Goal: Navigation & Orientation: Understand site structure

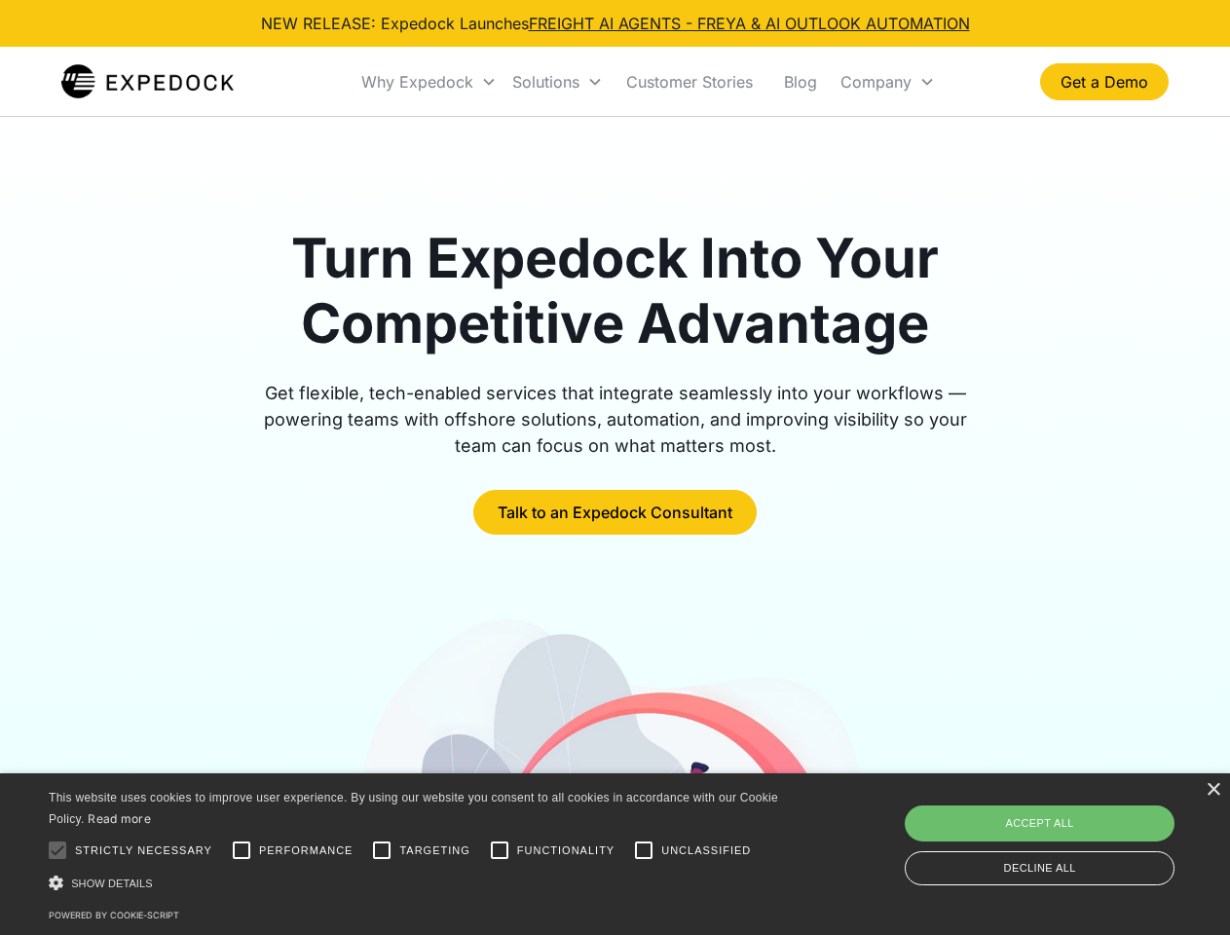
click at [429, 82] on div "Why Expedock" at bounding box center [417, 81] width 112 height 19
click at [557, 82] on div "Solutions" at bounding box center [545, 81] width 67 height 19
click at [887, 82] on div "Company" at bounding box center [875, 81] width 71 height 19
click at [57, 850] on div at bounding box center [57, 849] width 39 height 39
click at [241, 850] on input "Performance" at bounding box center [241, 849] width 39 height 39
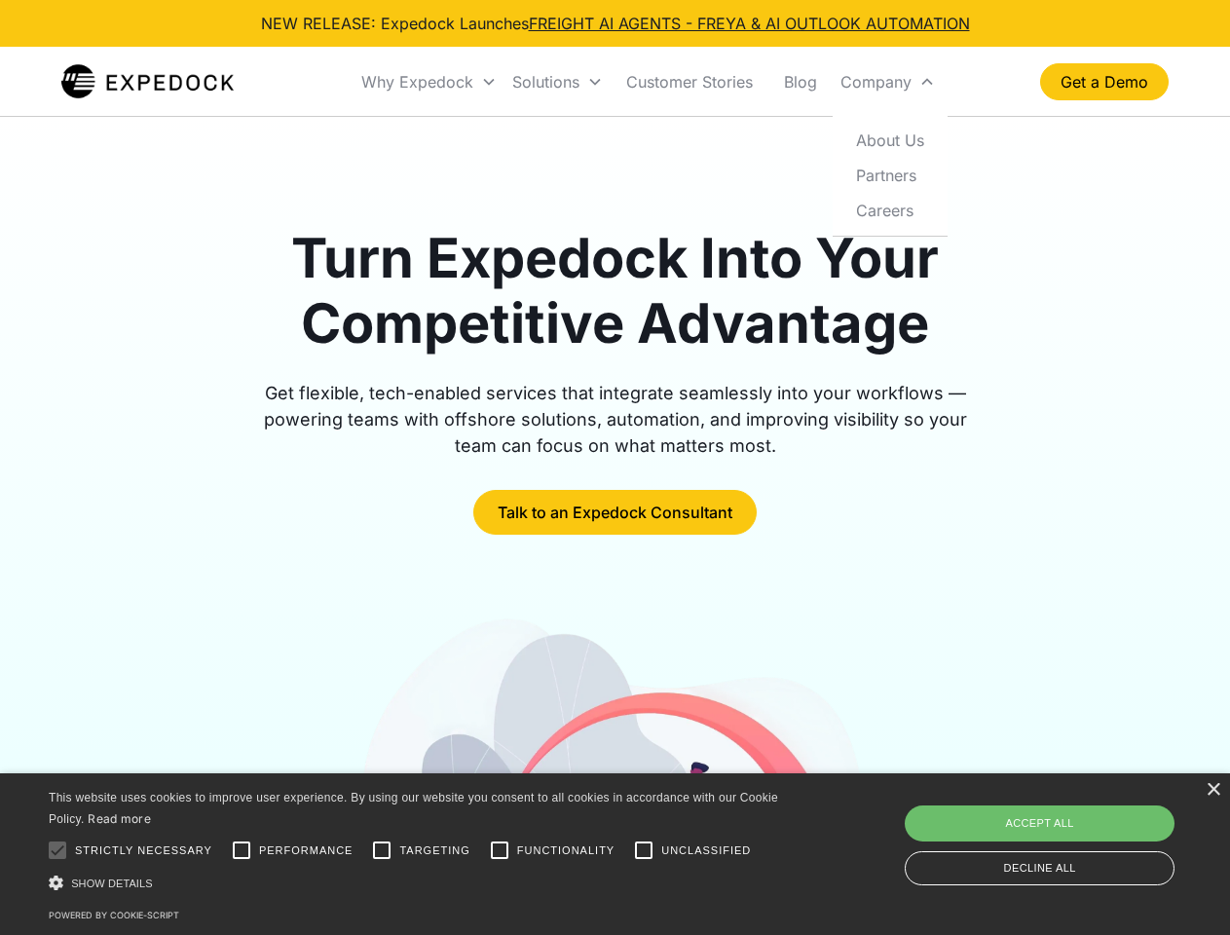
checkbox input "true"
click at [382, 850] on input "Targeting" at bounding box center [381, 849] width 39 height 39
checkbox input "true"
click at [499, 850] on input "Functionality" at bounding box center [499, 849] width 39 height 39
checkbox input "true"
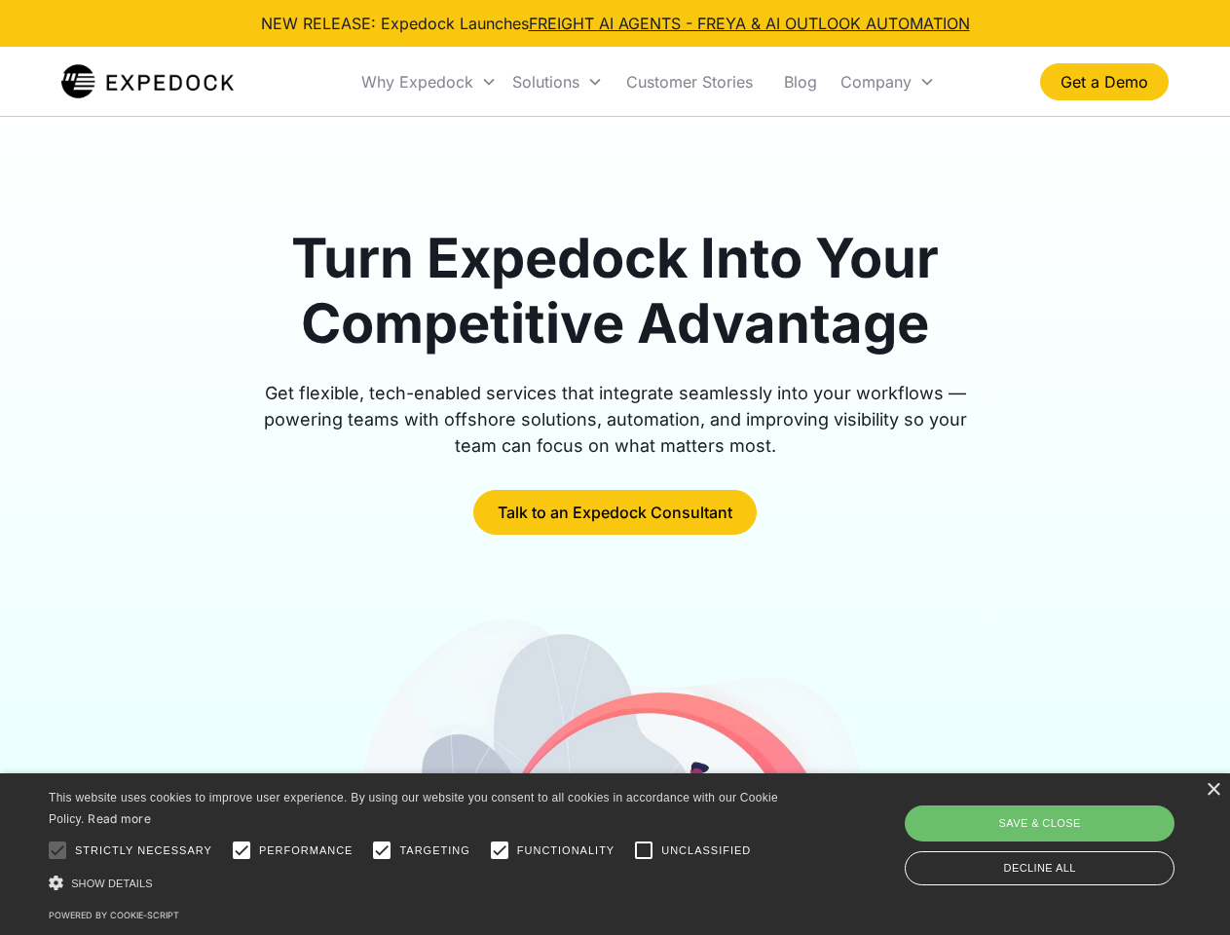
click at [644, 850] on input "Unclassified" at bounding box center [643, 849] width 39 height 39
checkbox input "true"
click at [417, 882] on div "Show details Hide details" at bounding box center [417, 882] width 736 height 20
